Goal: Task Accomplishment & Management: Manage account settings

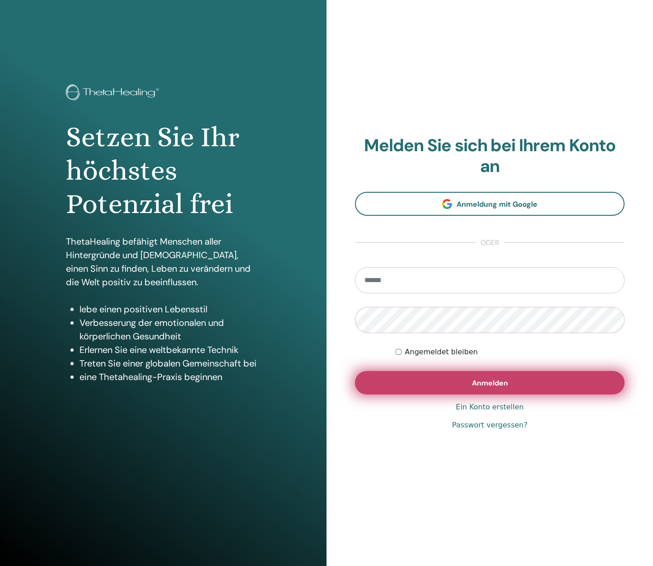
type input "**********"
click at [470, 381] on button "Anmelden" at bounding box center [489, 382] width 269 height 23
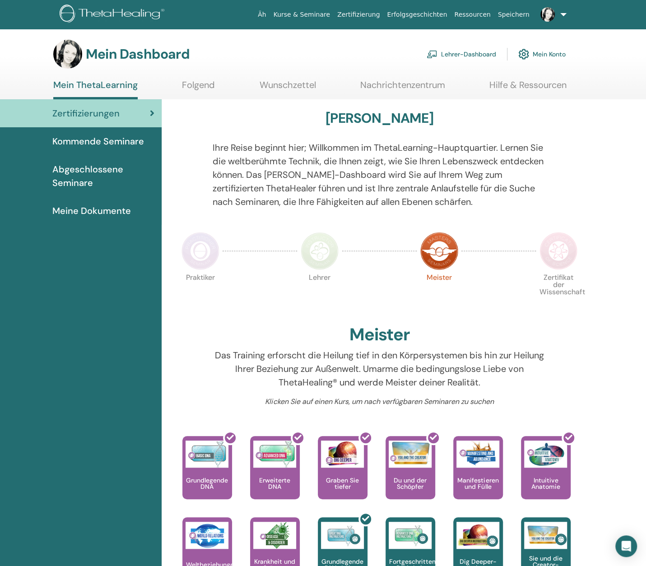
click at [469, 56] on font "Lehrer-Dashboard" at bounding box center [468, 55] width 55 height 8
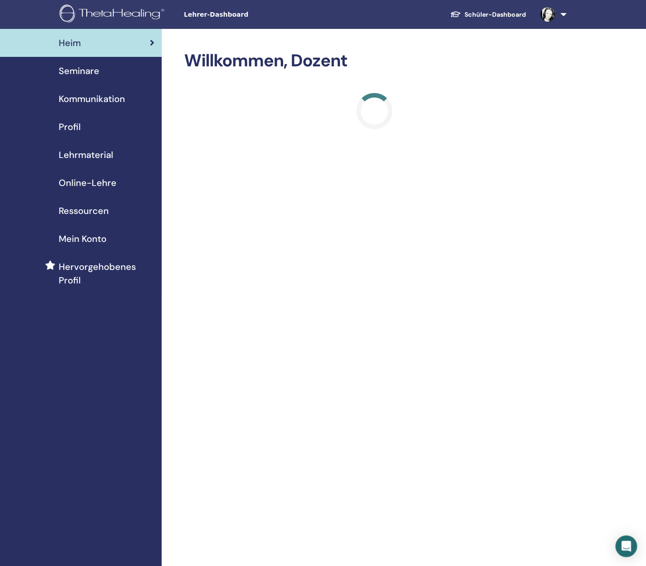
click at [74, 76] on font "Seminare" at bounding box center [79, 71] width 41 height 12
